Goal: Information Seeking & Learning: Learn about a topic

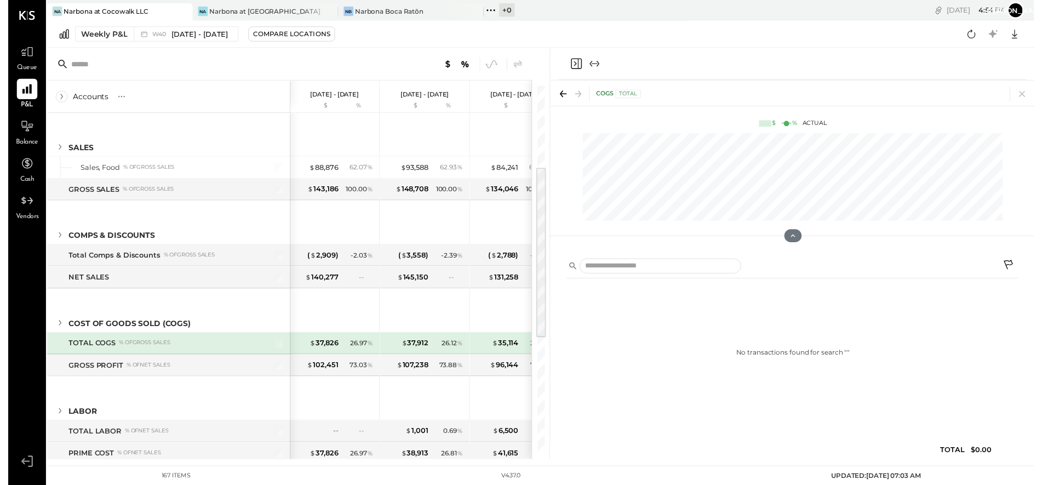
scroll to position [170, 0]
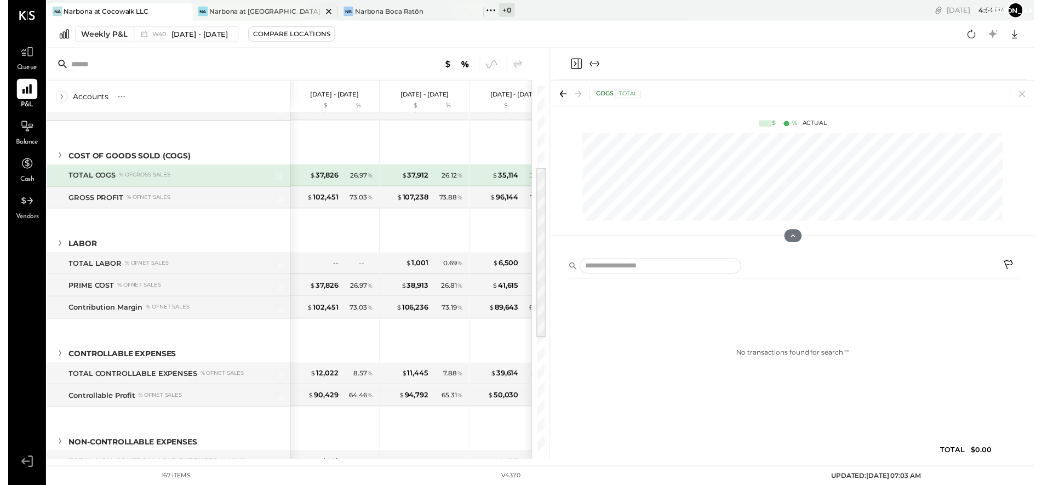
click at [265, 16] on div "Na Narbona at [GEOGRAPHIC_DATA] LLC" at bounding box center [261, 12] width 148 height 18
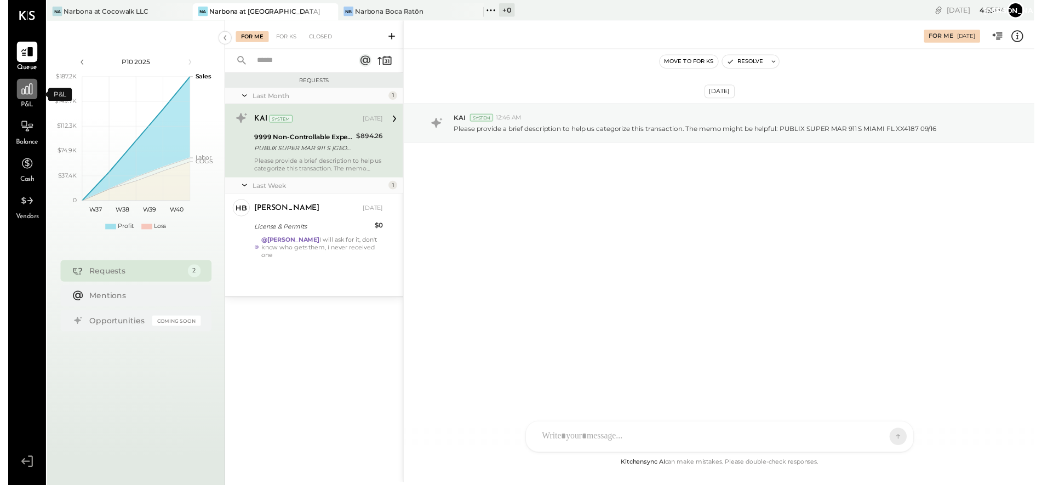
click at [19, 94] on icon at bounding box center [19, 90] width 14 height 14
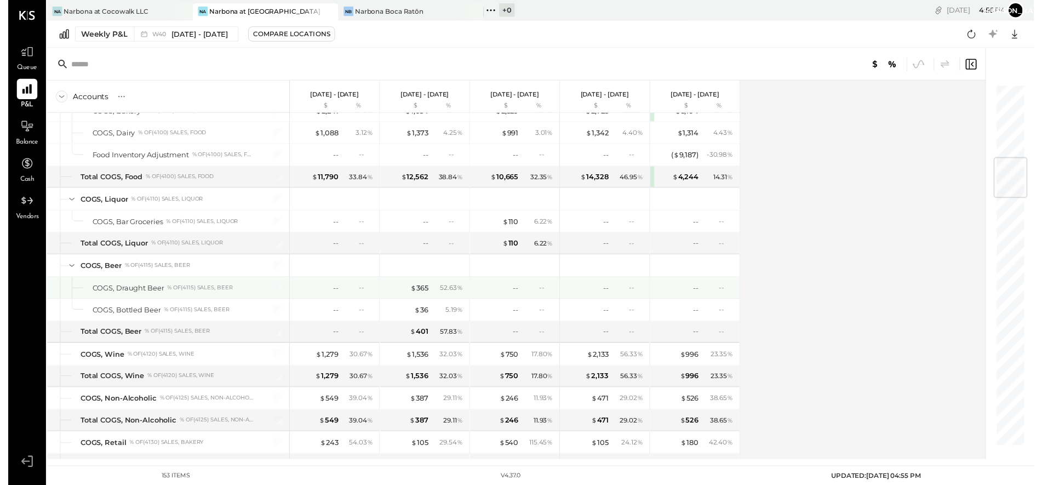
scroll to position [658, 0]
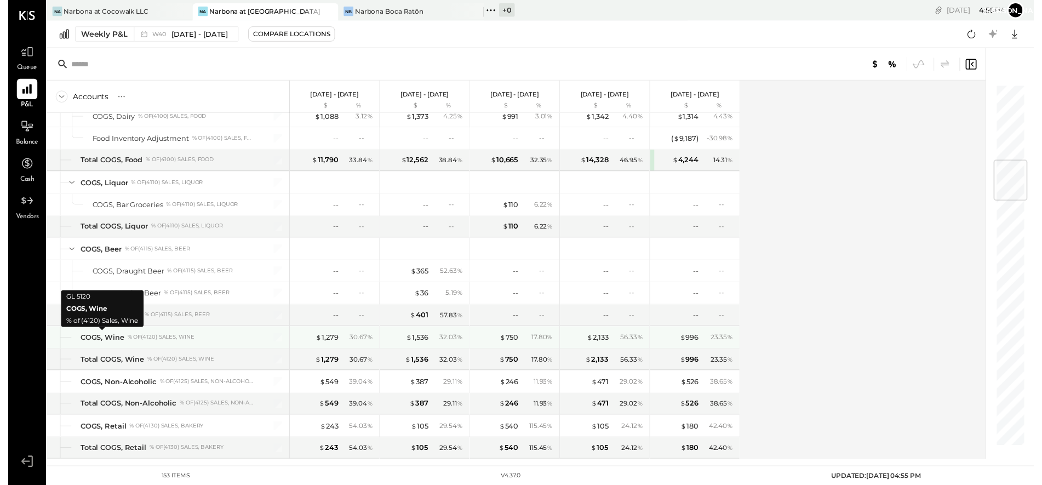
click at [110, 345] on div "COGS, Wine" at bounding box center [95, 343] width 44 height 10
